Goal: Find specific page/section: Find specific page/section

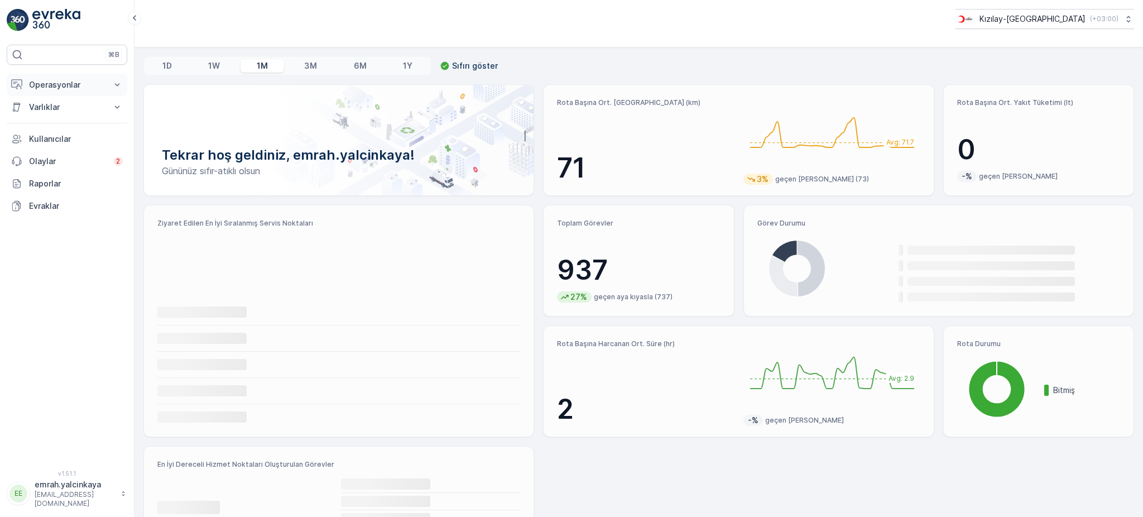
click at [73, 90] on p "Operasyonlar" at bounding box center [67, 84] width 76 height 11
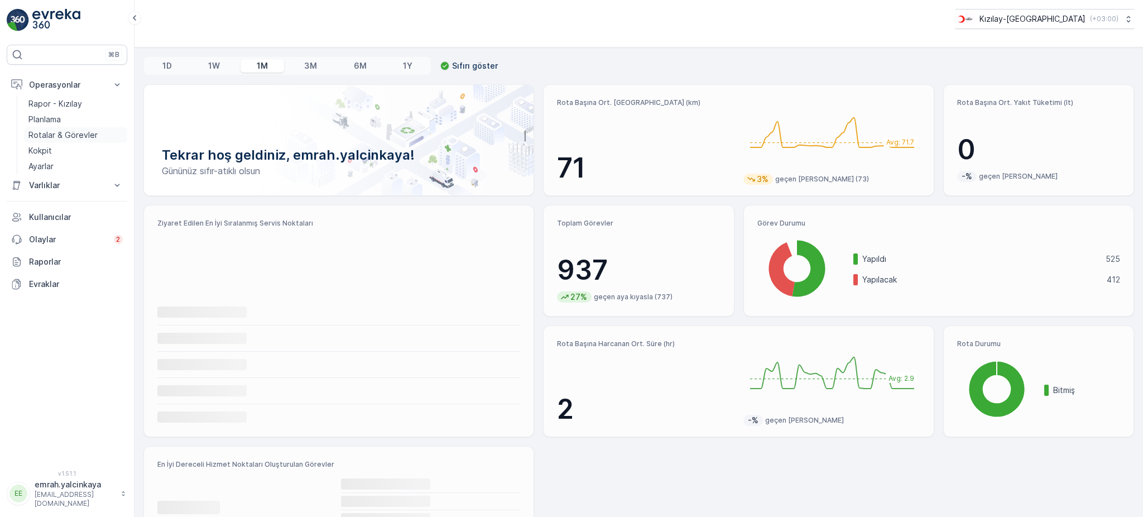
click at [69, 131] on p "Rotalar & Görevler" at bounding box center [62, 134] width 69 height 11
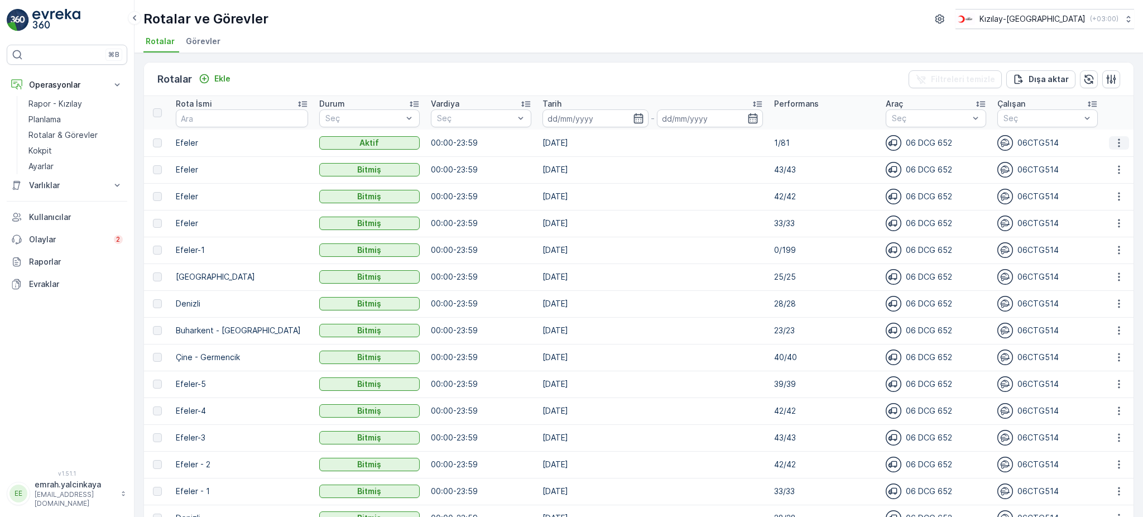
click at [1113, 141] on icon "button" at bounding box center [1118, 142] width 11 height 11
click at [1115, 175] on span "Rota Takibini Görüntüle" at bounding box center [1093, 174] width 88 height 11
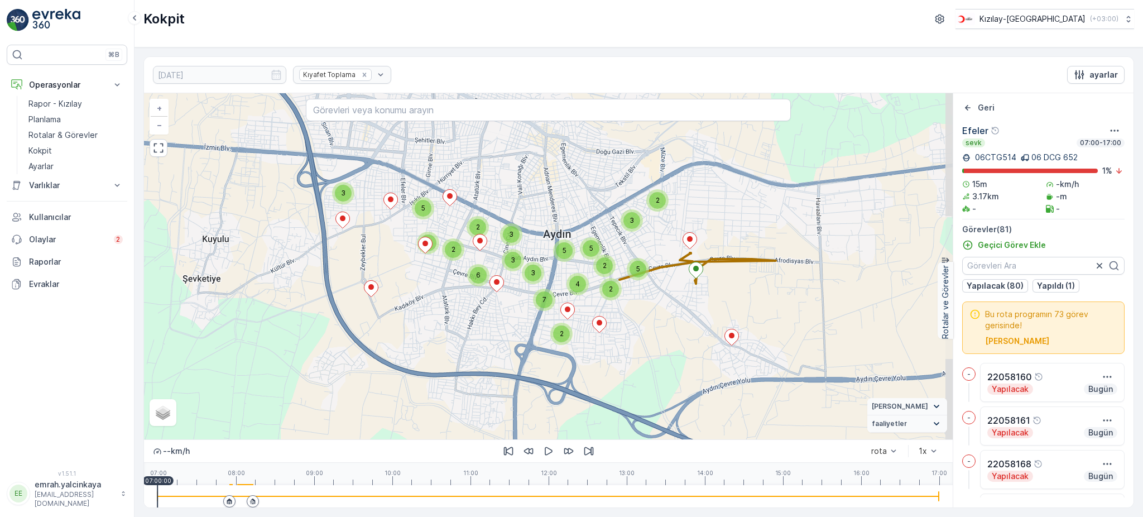
click at [221, 498] on div at bounding box center [548, 496] width 782 height 22
click at [551, 451] on icon "button" at bounding box center [549, 451] width 8 height 8
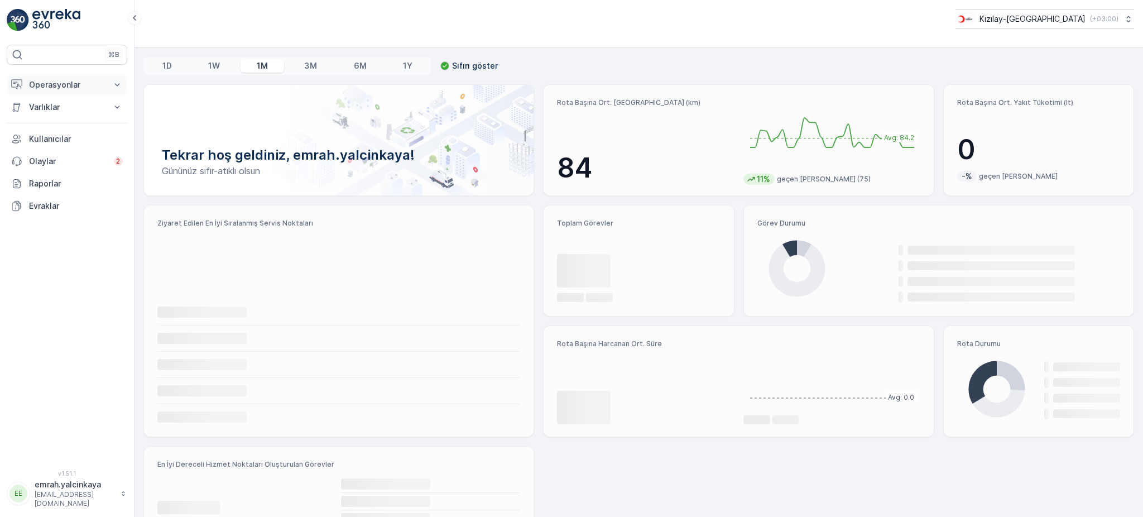
click at [31, 88] on p "Operasyonlar" at bounding box center [67, 84] width 76 height 11
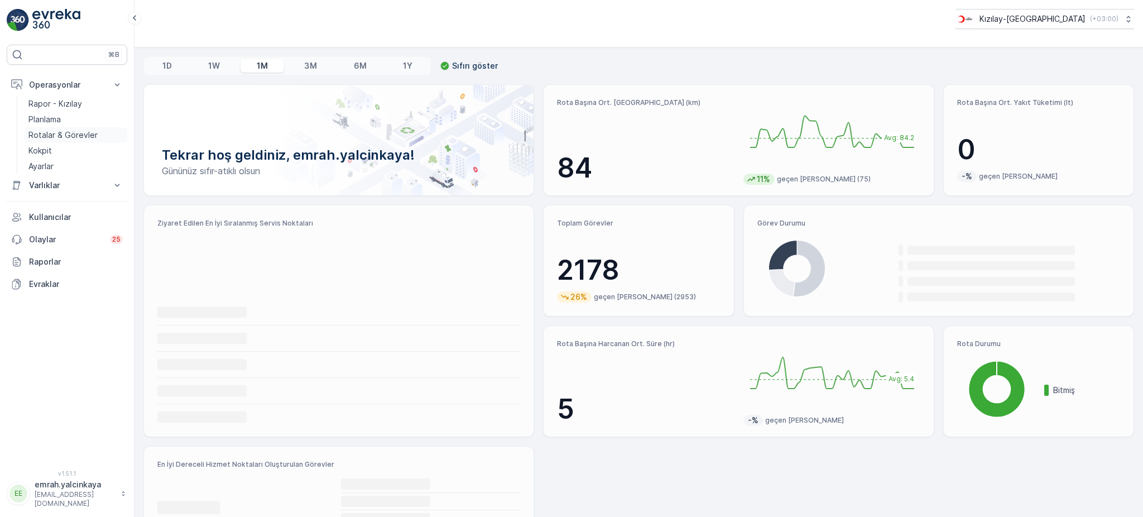
click at [81, 132] on p "Rotalar & Görevler" at bounding box center [62, 134] width 69 height 11
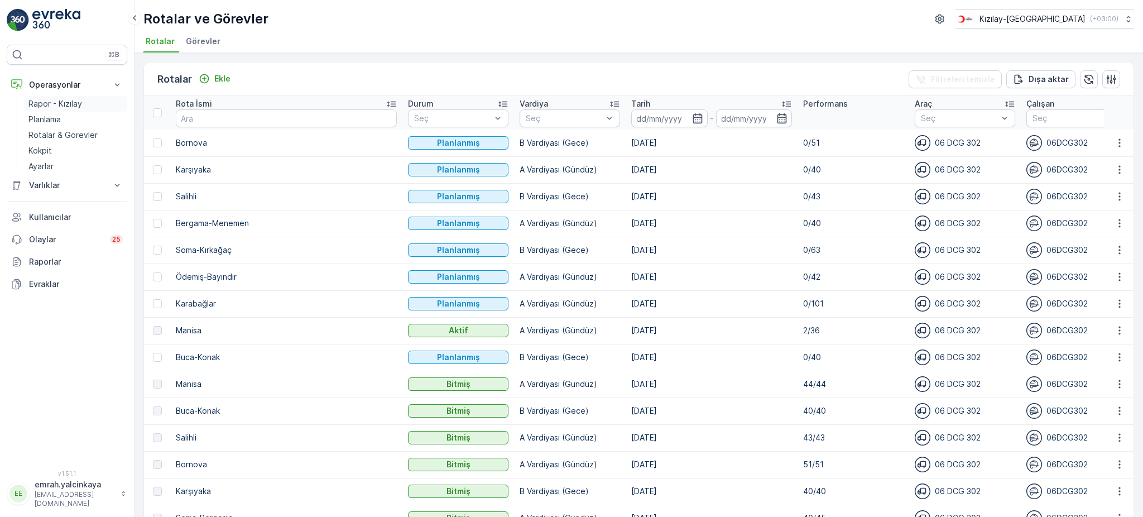
click at [51, 104] on p "Rapor - Kızılay" at bounding box center [55, 103] width 54 height 11
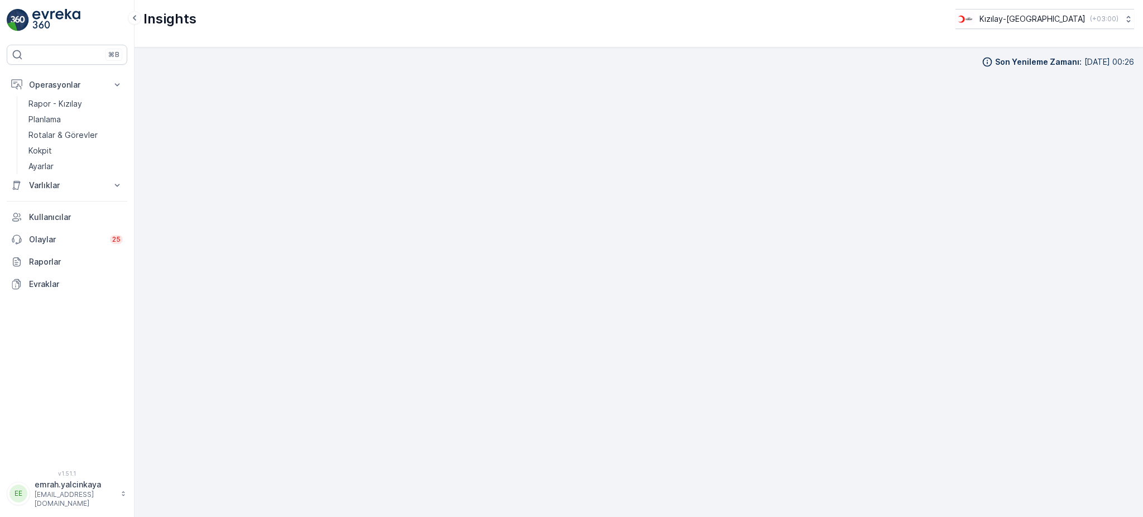
scroll to position [12, 0]
